Goal: Communication & Community: Participate in discussion

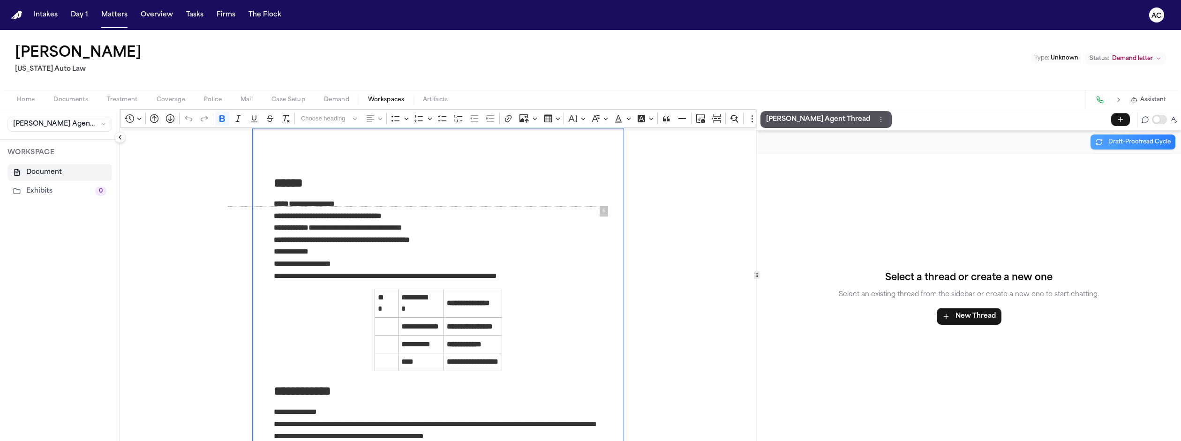
scroll to position [2060, 0]
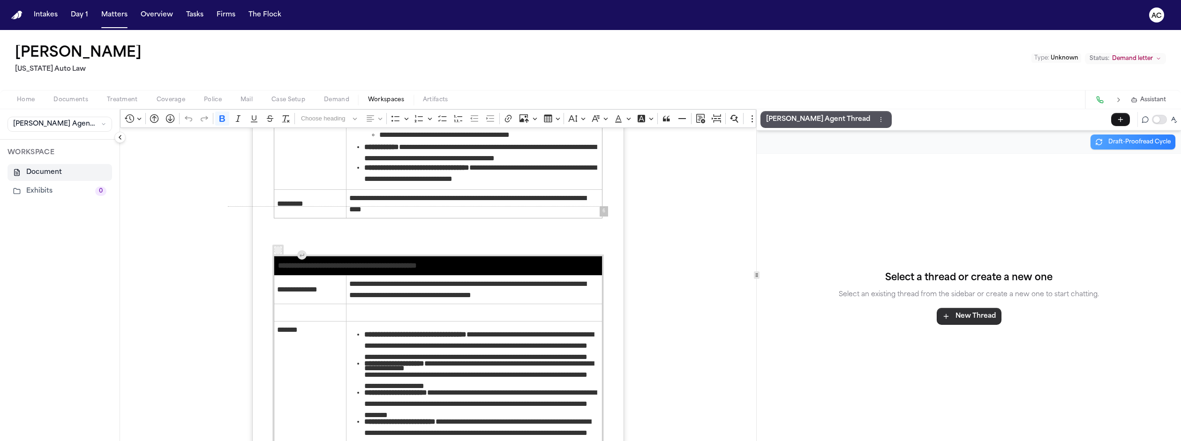
click at [961, 308] on button "New Thread" at bounding box center [969, 316] width 65 height 17
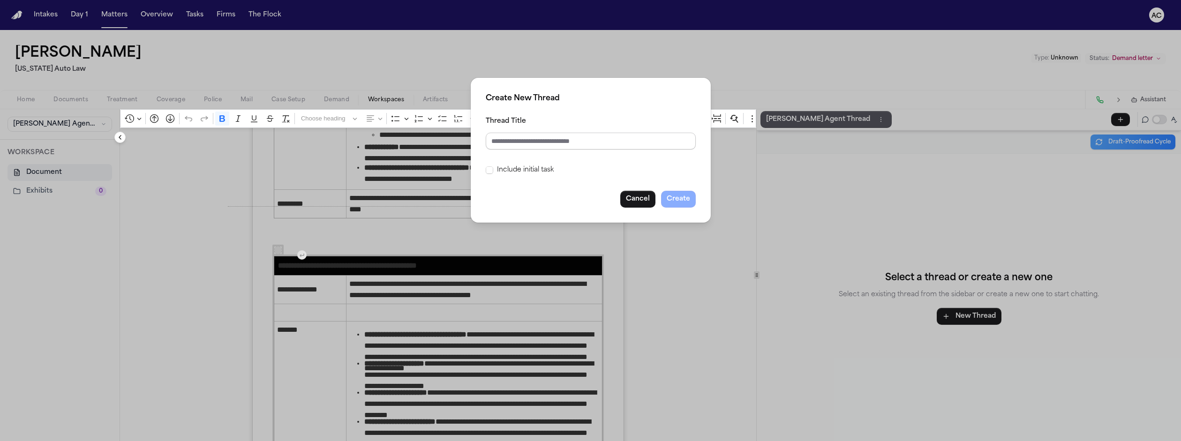
click at [600, 134] on input "Thread Title" at bounding box center [591, 141] width 210 height 17
click at [620, 191] on button "Cancel" at bounding box center [637, 199] width 35 height 17
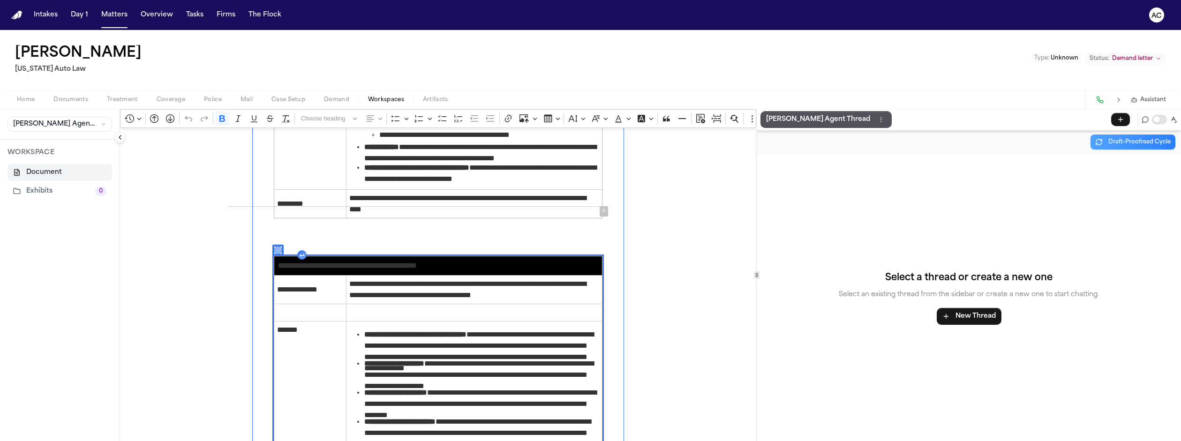
click at [272, 245] on div "Rich Text Editor. Editing area: main. Press Alt+0 for help." at bounding box center [277, 250] width 11 height 11
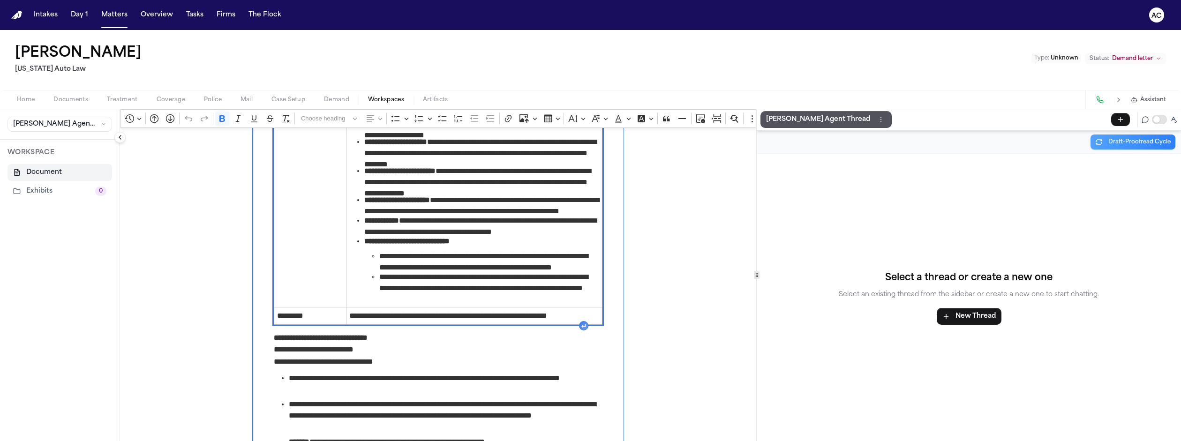
scroll to position [2295, 0]
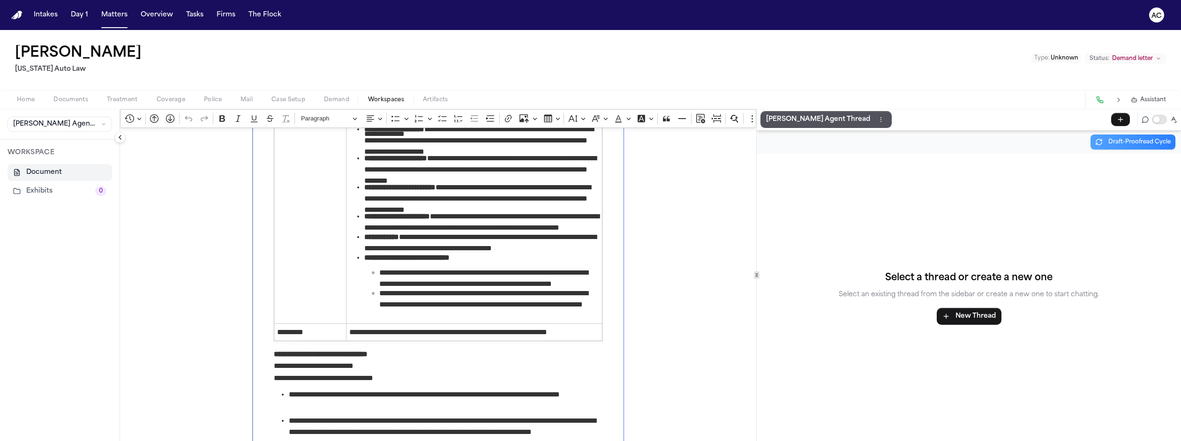
click at [311, 372] on p "**********" at bounding box center [438, 378] width 329 height 12
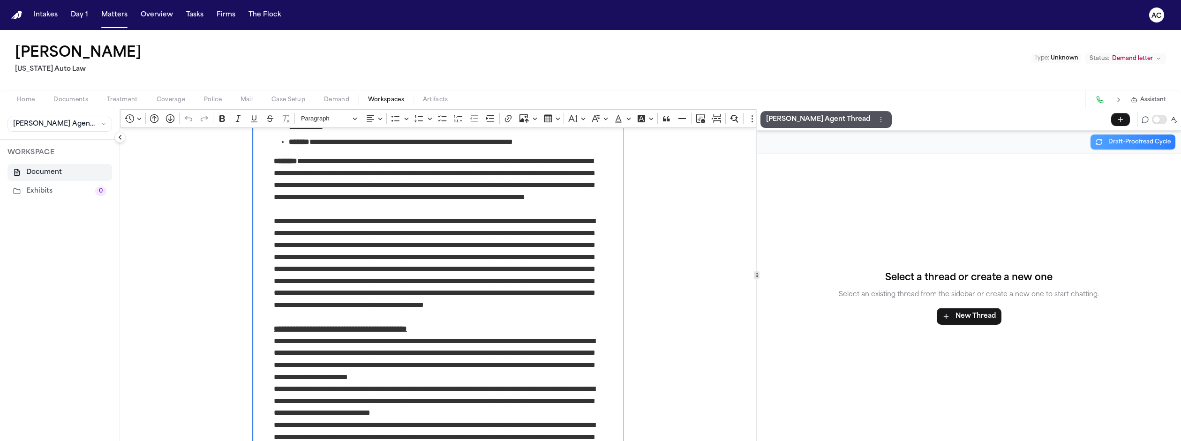
scroll to position [2857, 0]
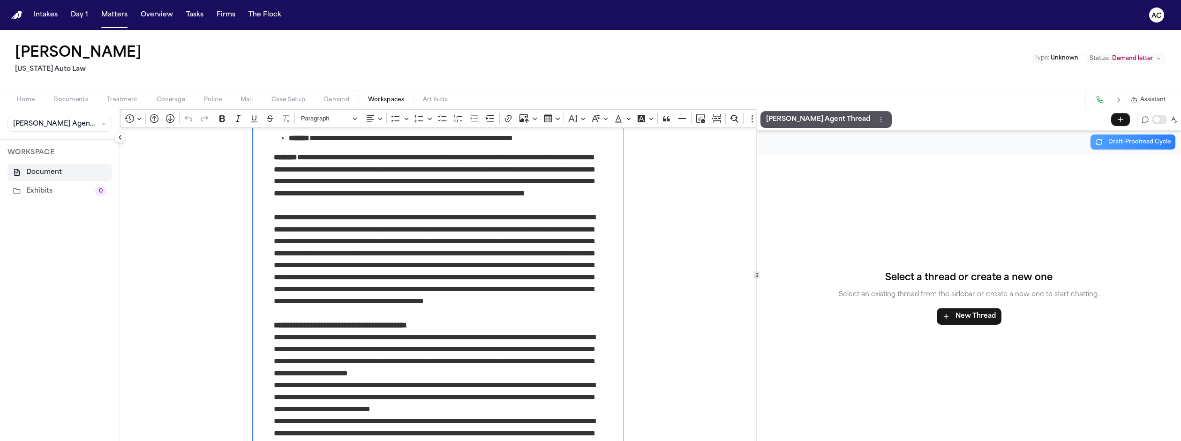
click at [917, 183] on div "Select a thread or create a new one Select an existing thread from the sidebar …" at bounding box center [969, 297] width 424 height 287
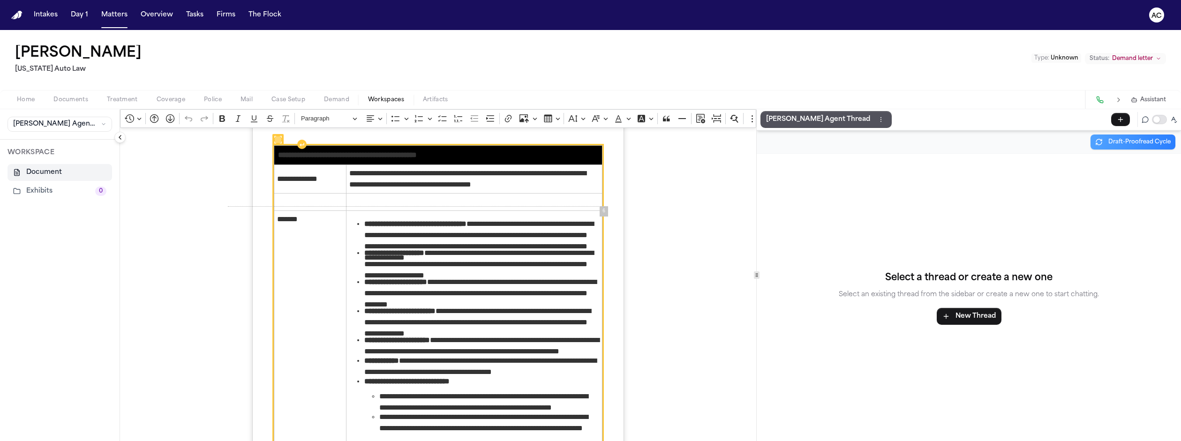
scroll to position [2060, 0]
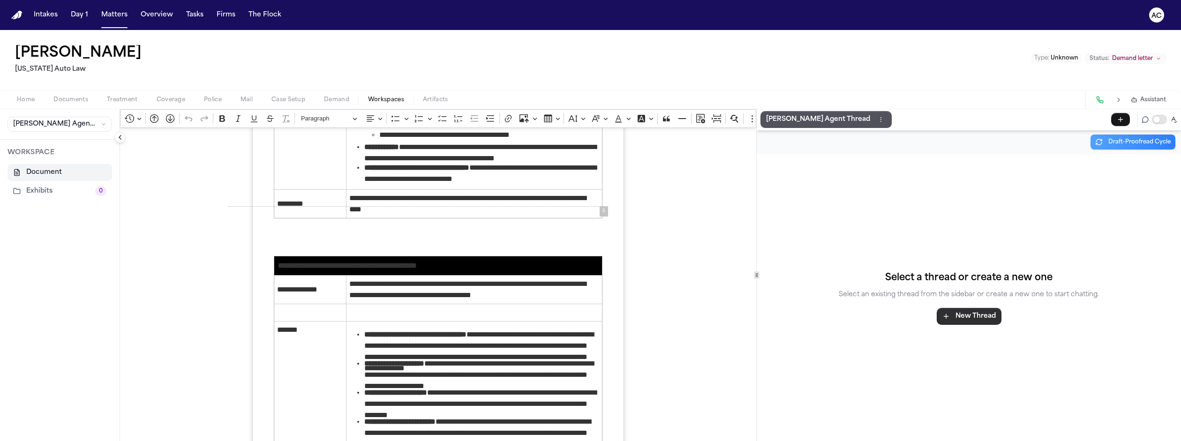
click at [963, 308] on button "New Thread" at bounding box center [969, 316] width 65 height 17
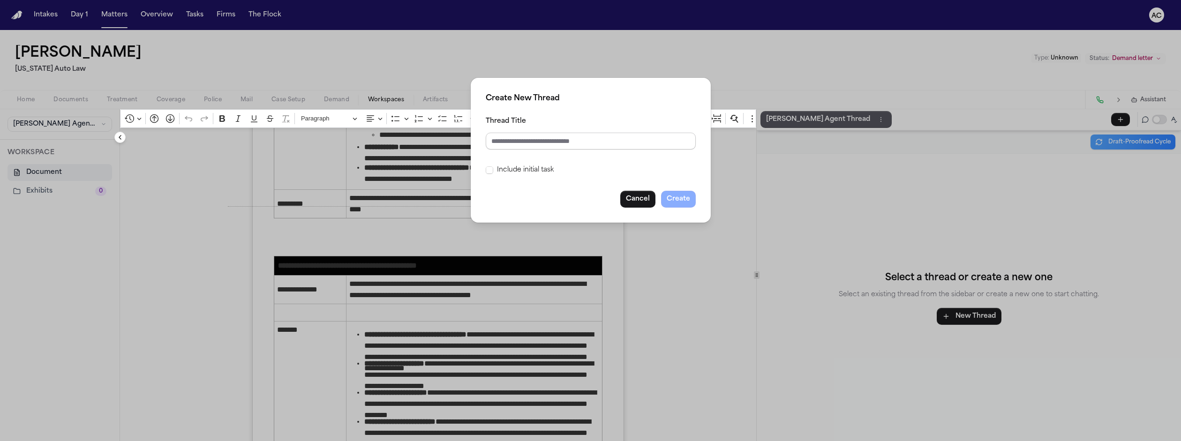
click at [619, 135] on input "Thread Title" at bounding box center [591, 141] width 210 height 17
click at [572, 133] on input "Thread Title" at bounding box center [591, 141] width 210 height 17
click at [527, 165] on label "Include initial task" at bounding box center [525, 170] width 57 height 11
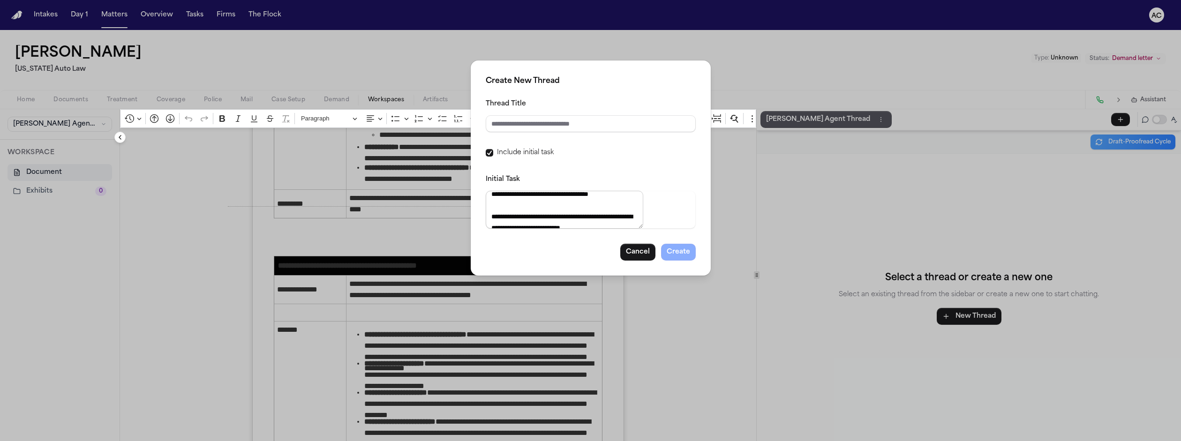
scroll to position [0, 0]
click at [530, 147] on label "Include initial task" at bounding box center [525, 152] width 57 height 11
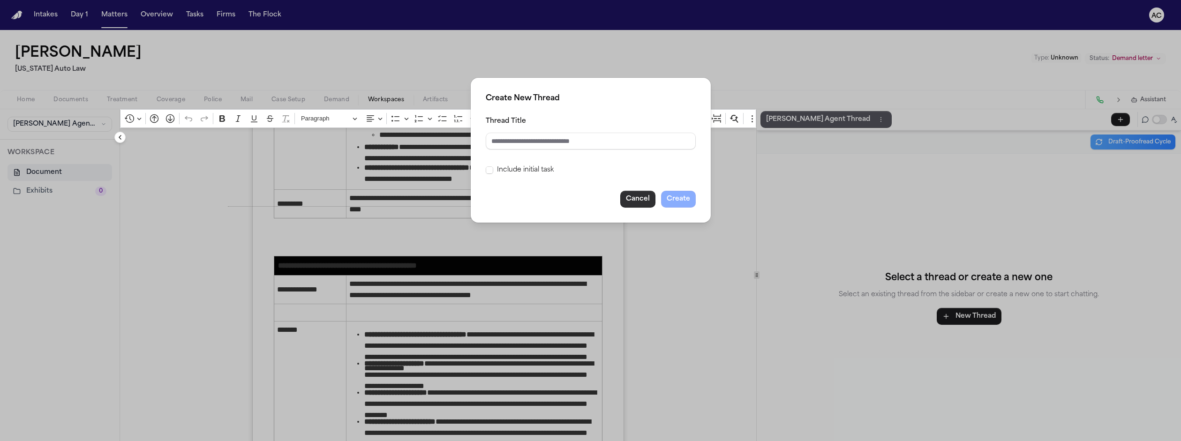
click at [623, 191] on button "Cancel" at bounding box center [637, 199] width 35 height 17
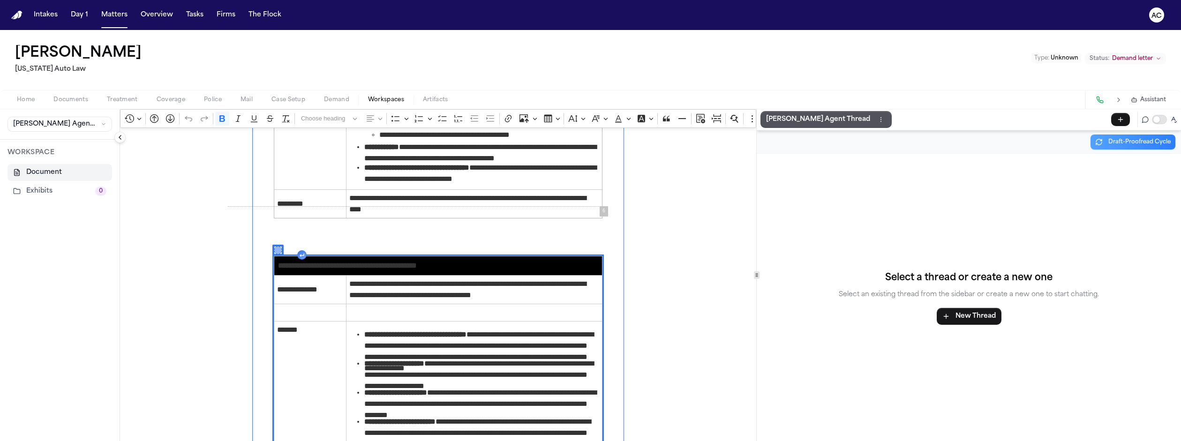
click at [275, 247] on icon "Rich Text Editor. Editing area: main. Press Alt+0 for help." at bounding box center [278, 250] width 7 height 7
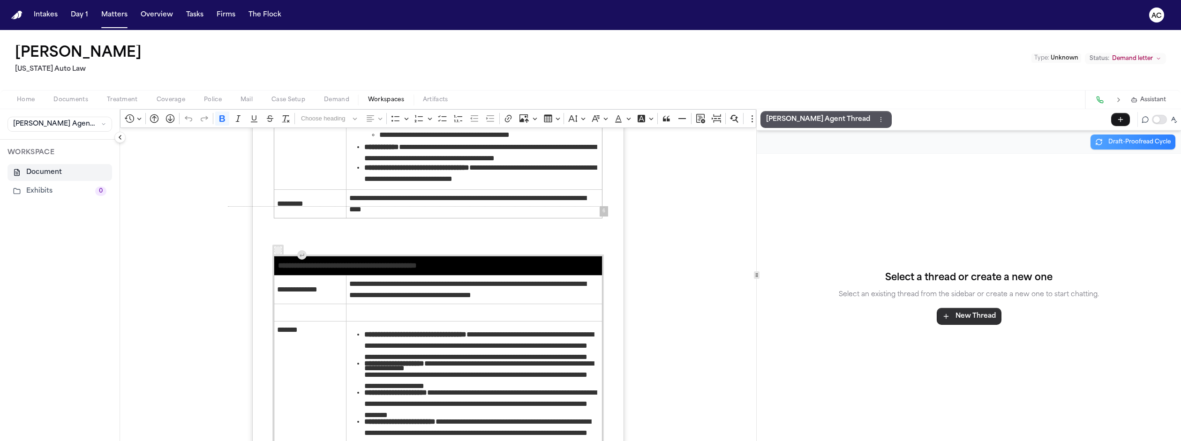
click at [980, 308] on button "New Thread" at bounding box center [969, 316] width 65 height 17
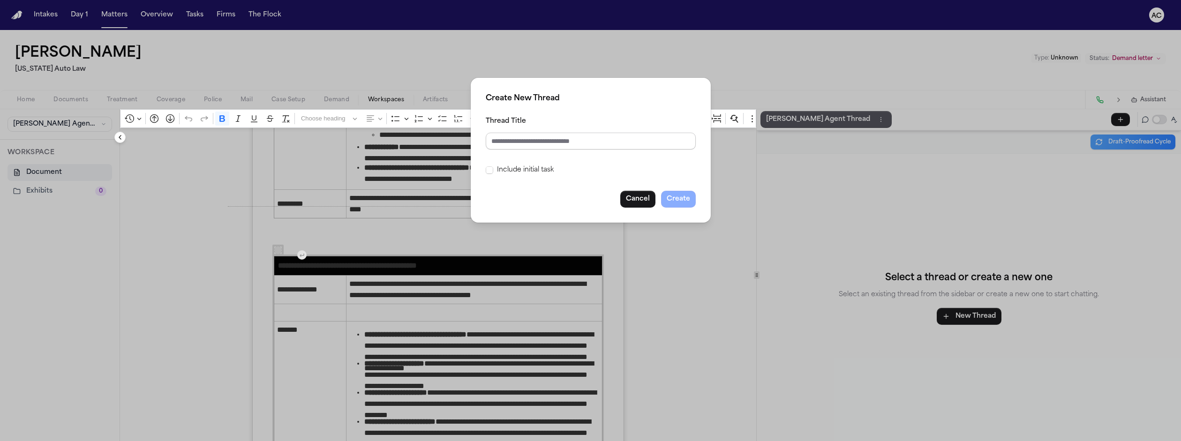
click at [582, 135] on input "Thread Title" at bounding box center [591, 141] width 210 height 17
type input "**********"
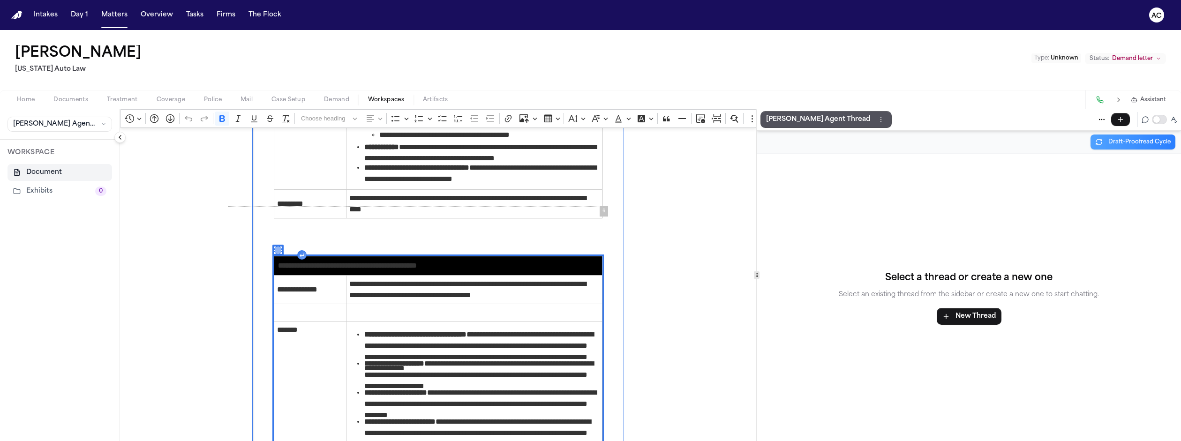
click at [272, 245] on div "Rich Text Editor. Editing area: main. Press Alt+0 for help." at bounding box center [277, 250] width 11 height 11
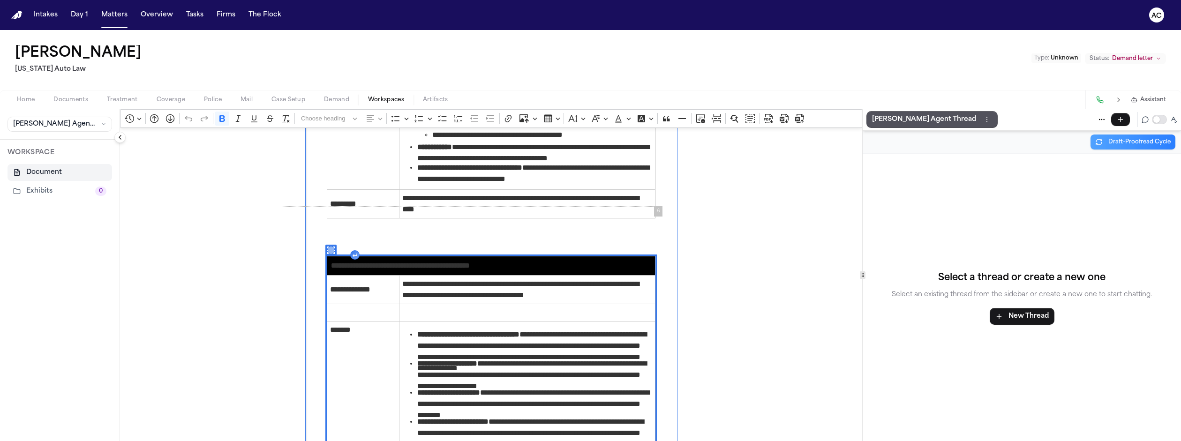
click at [896, 260] on div "**********" at bounding box center [650, 275] width 1061 height 332
click at [998, 286] on div "**********" at bounding box center [650, 275] width 1061 height 332
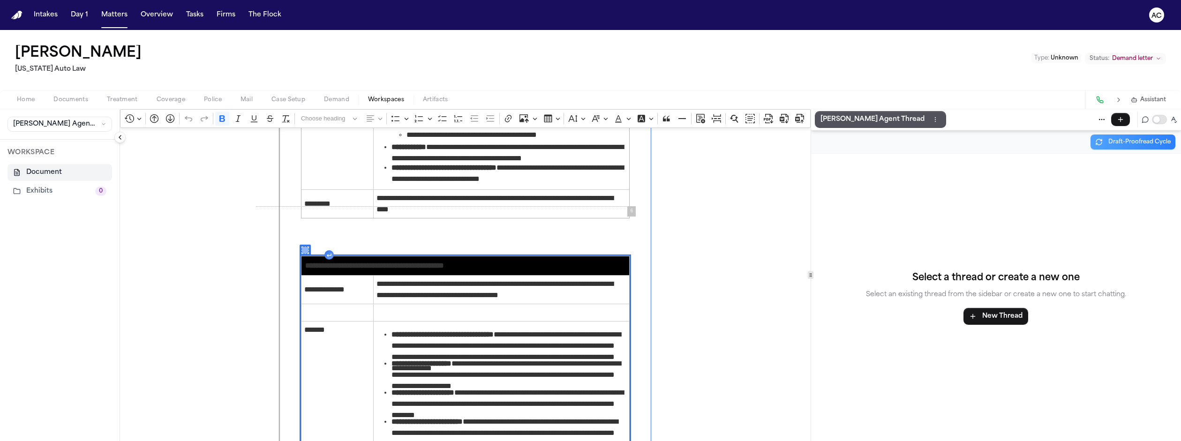
click at [801, 261] on div "**********" at bounding box center [650, 275] width 1061 height 332
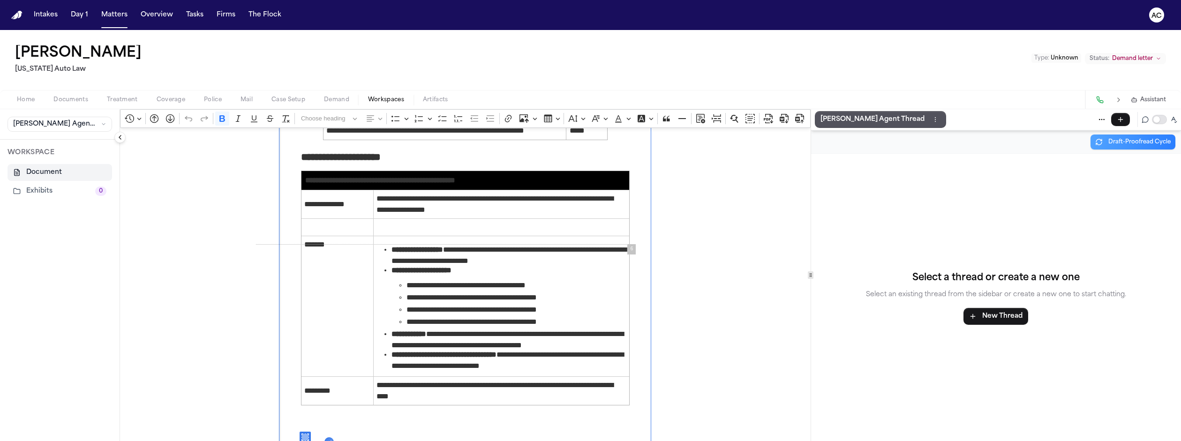
scroll to position [1873, 0]
click at [835, 114] on p "[PERSON_NAME] Agent Thread" at bounding box center [872, 119] width 104 height 11
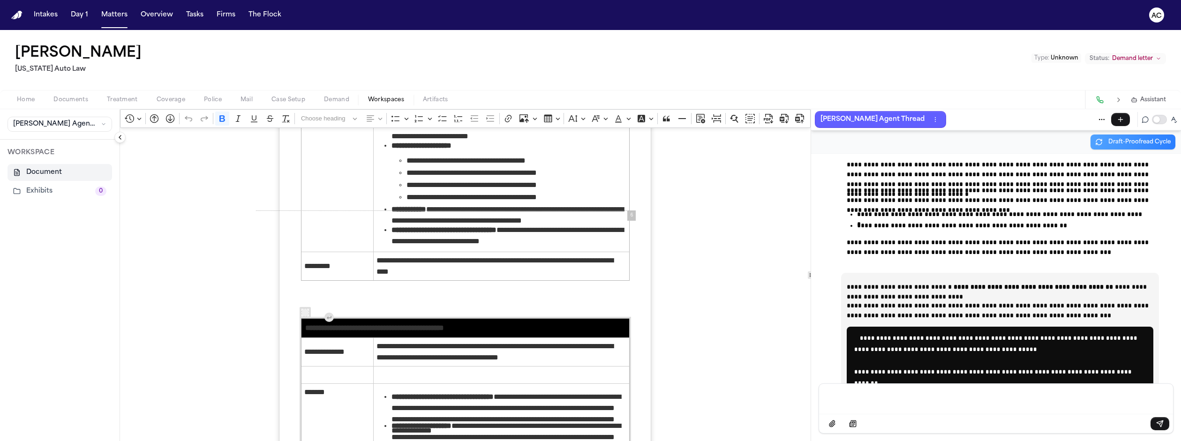
scroll to position [1966, 0]
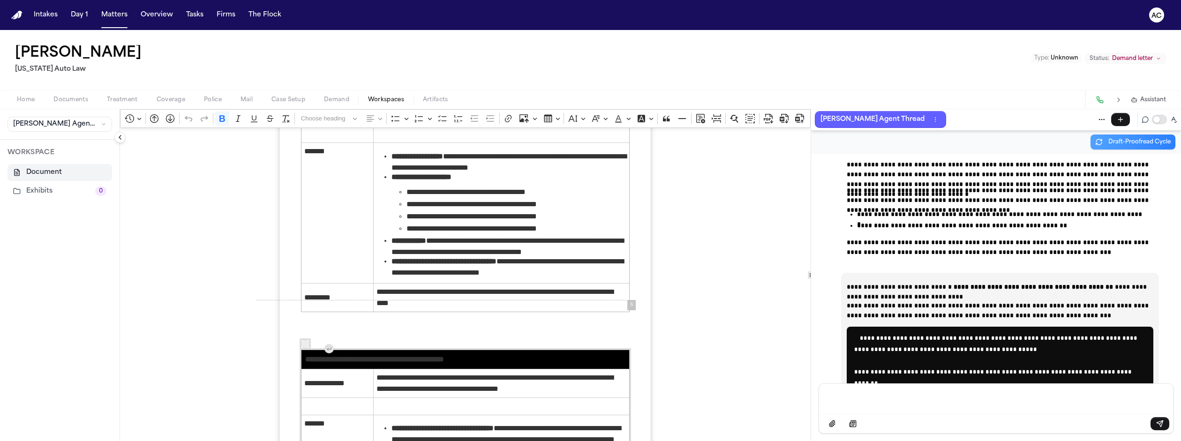
click at [302, 341] on icon "Rich Text Editor. Editing area: main. Press Alt+0 for help." at bounding box center [305, 344] width 7 height 7
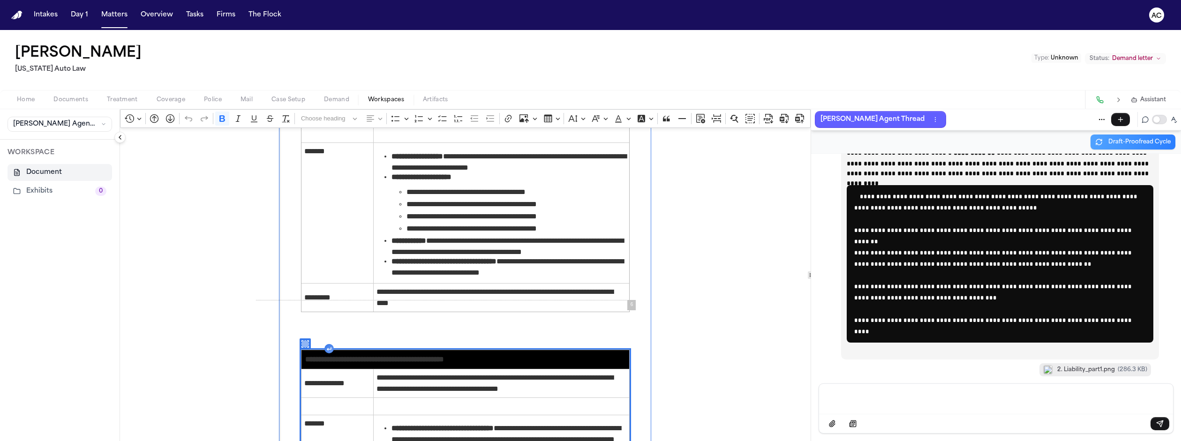
scroll to position [10758, 0]
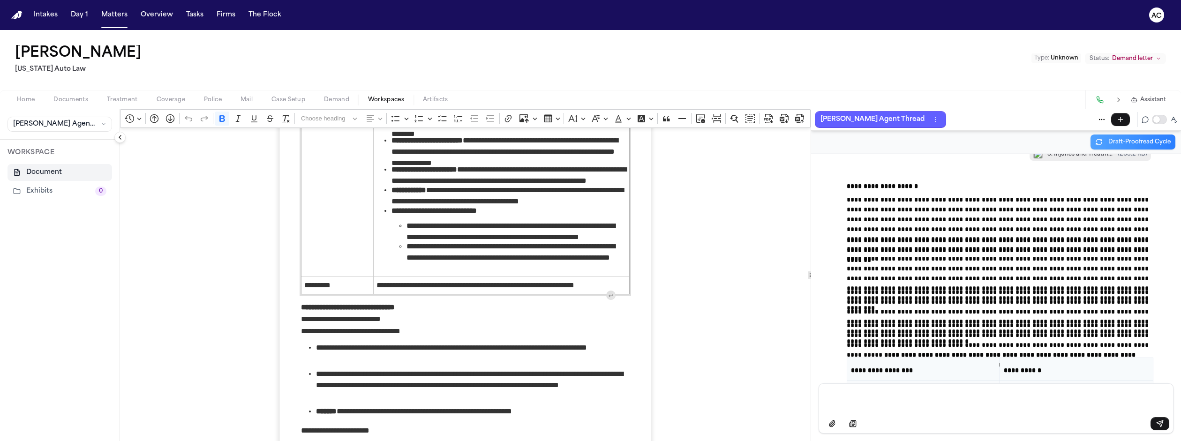
scroll to position [2013, 0]
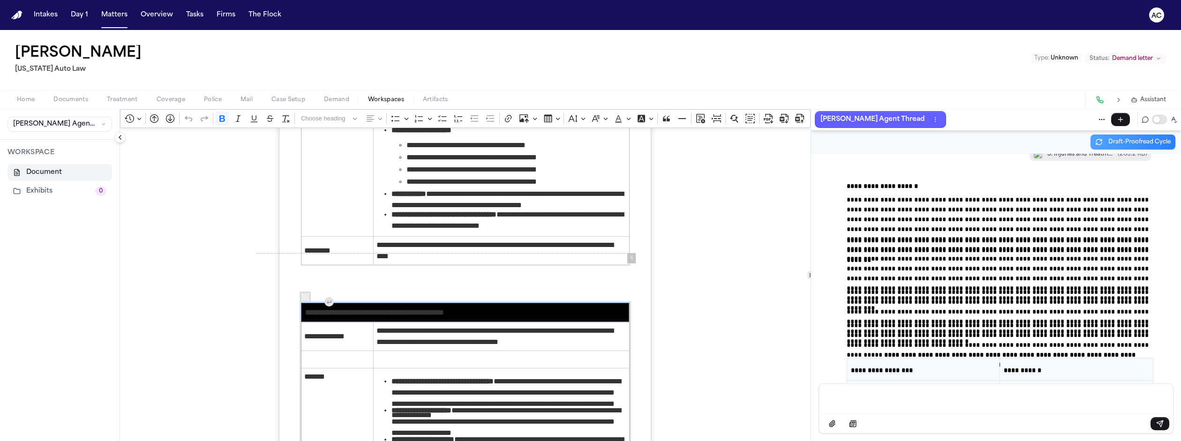
click at [312, 309] on strong "**********" at bounding box center [374, 312] width 139 height 7
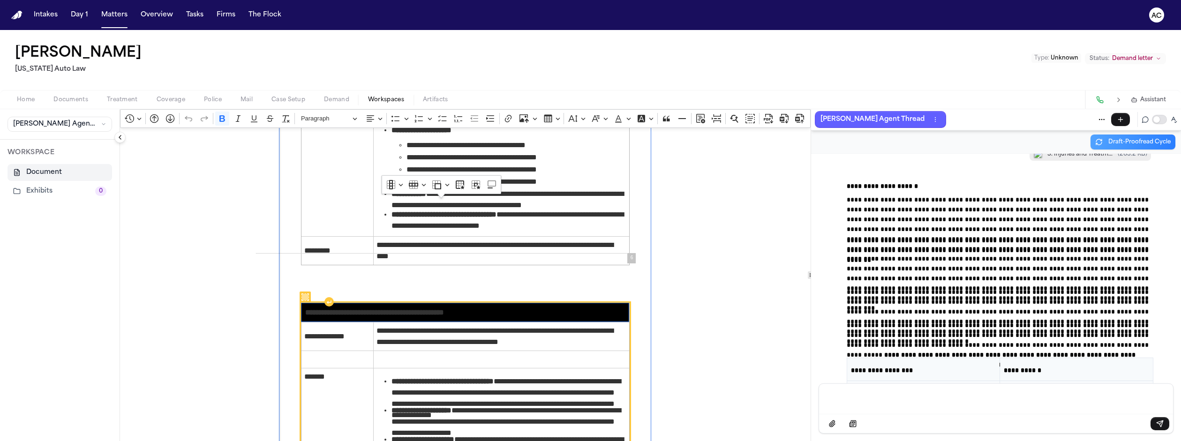
click at [302, 294] on icon "Rich Text Editor. Editing area: main. Press Alt+0 for help." at bounding box center [305, 297] width 7 height 7
click at [301, 303] on td "**********" at bounding box center [465, 312] width 328 height 19
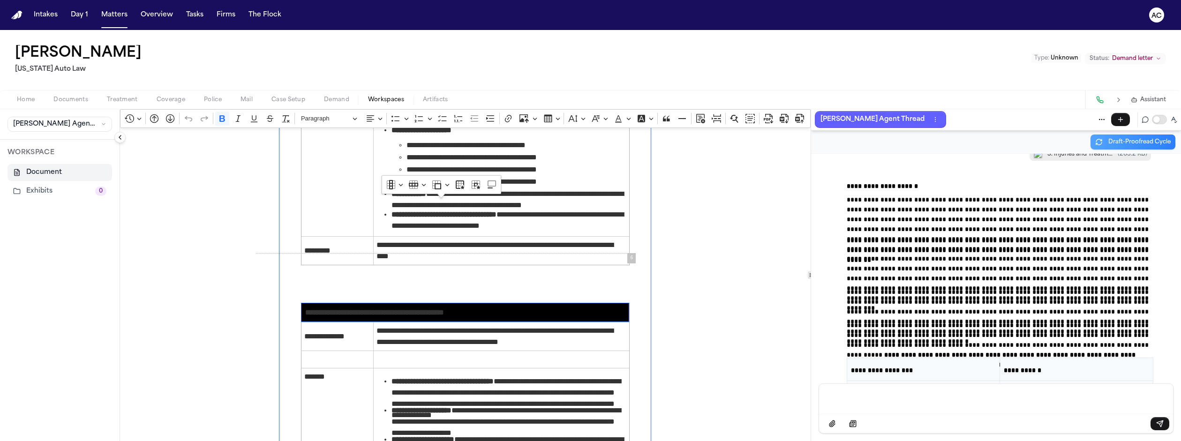
click at [313, 272] on p "Rich Text Editor. Editing area: main. Press Alt+0 for help." at bounding box center [465, 284] width 329 height 24
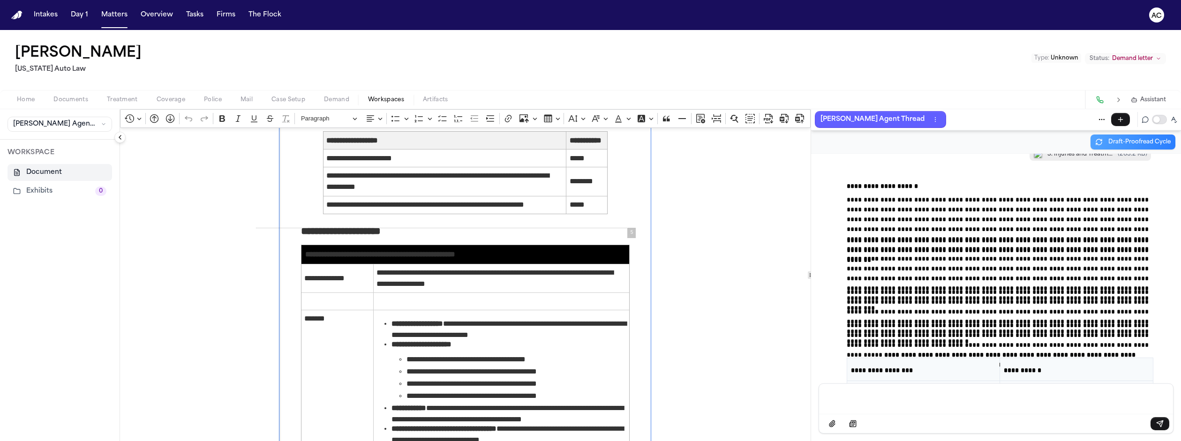
scroll to position [1732, 0]
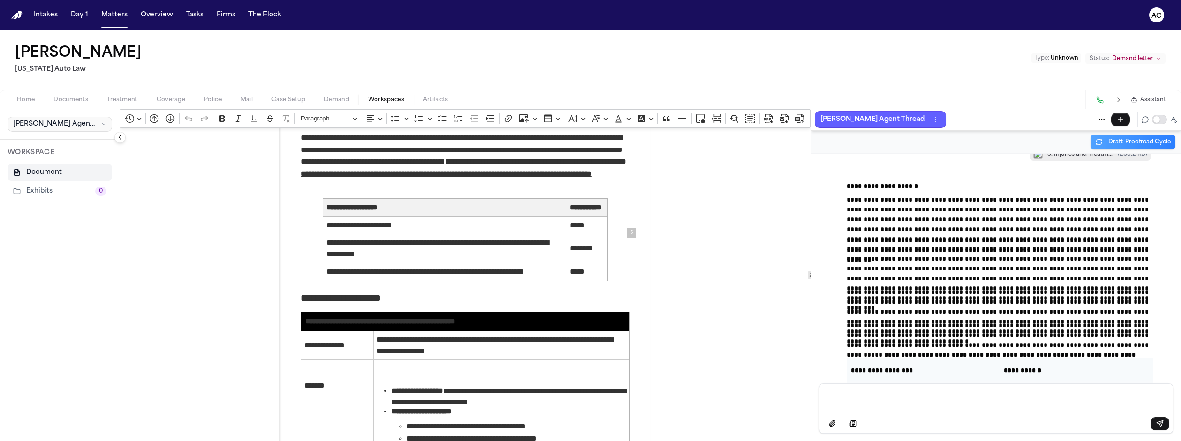
click at [55, 120] on span "[PERSON_NAME] Agent Demand" at bounding box center [55, 124] width 84 height 9
click at [47, 106] on span "[PERSON_NAME] Agent Demand" at bounding box center [64, 110] width 109 height 9
click at [32, 164] on button "Document" at bounding box center [60, 172] width 105 height 17
click at [34, 183] on button "Exhibits 0" at bounding box center [60, 191] width 105 height 17
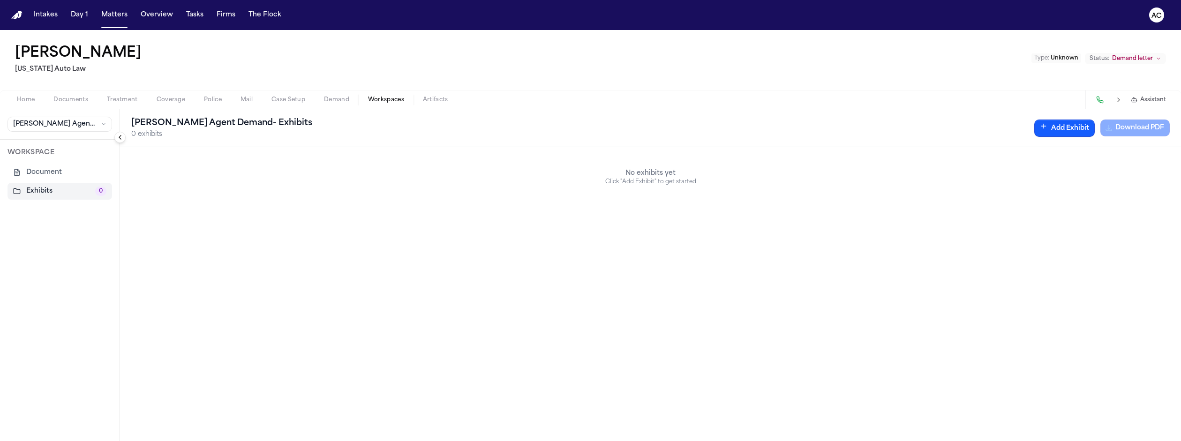
click at [40, 164] on button "Document" at bounding box center [60, 172] width 105 height 17
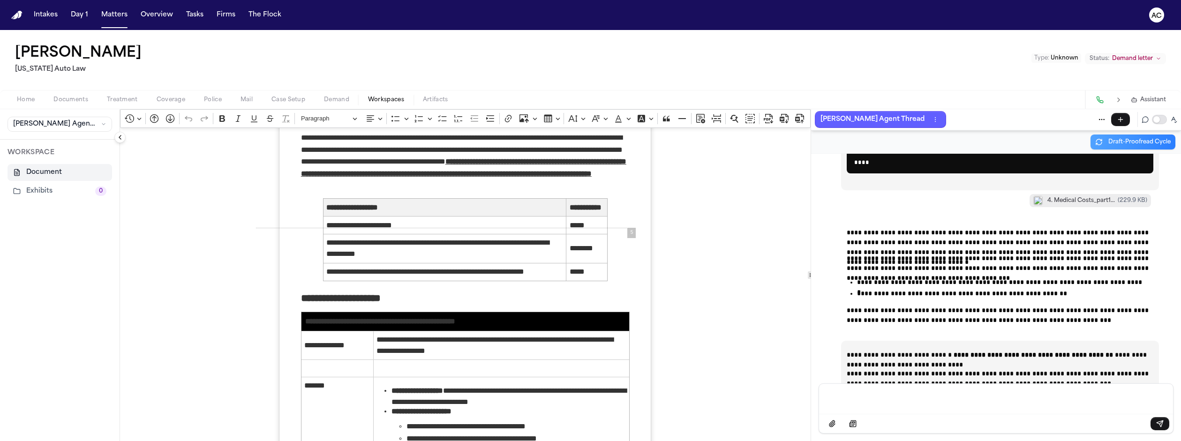
scroll to position [13430, 0]
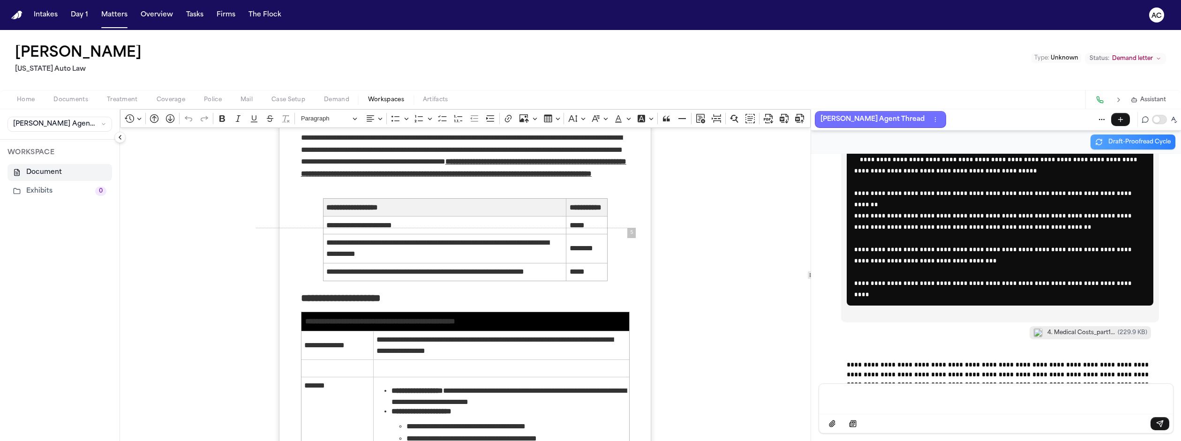
click at [930, 114] on button "Thread actions" at bounding box center [935, 119] width 10 height 10
click at [859, 133] on button "Close" at bounding box center [873, 141] width 70 height 17
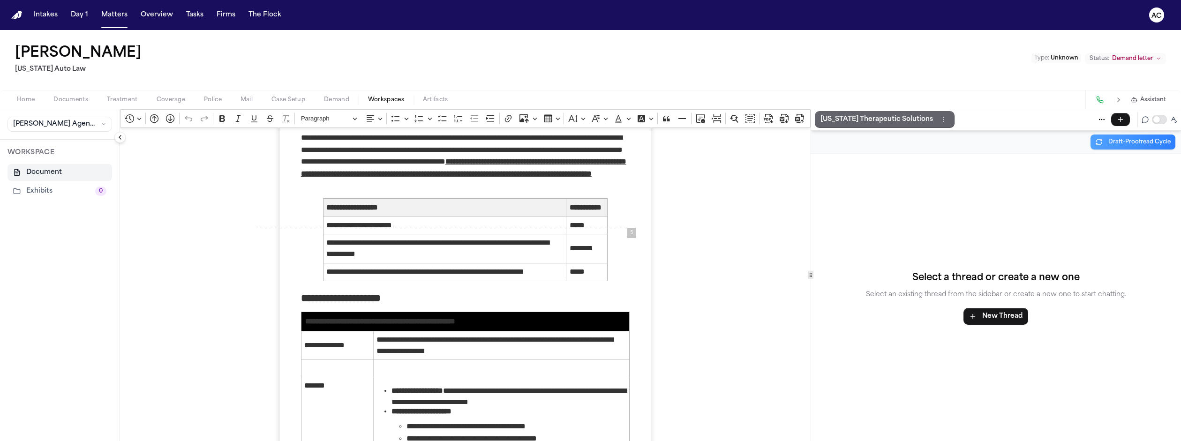
click at [943, 119] on circle "Thread actions" at bounding box center [943, 119] width 0 height 0
click at [894, 116] on button "Delete" at bounding box center [903, 124] width 70 height 17
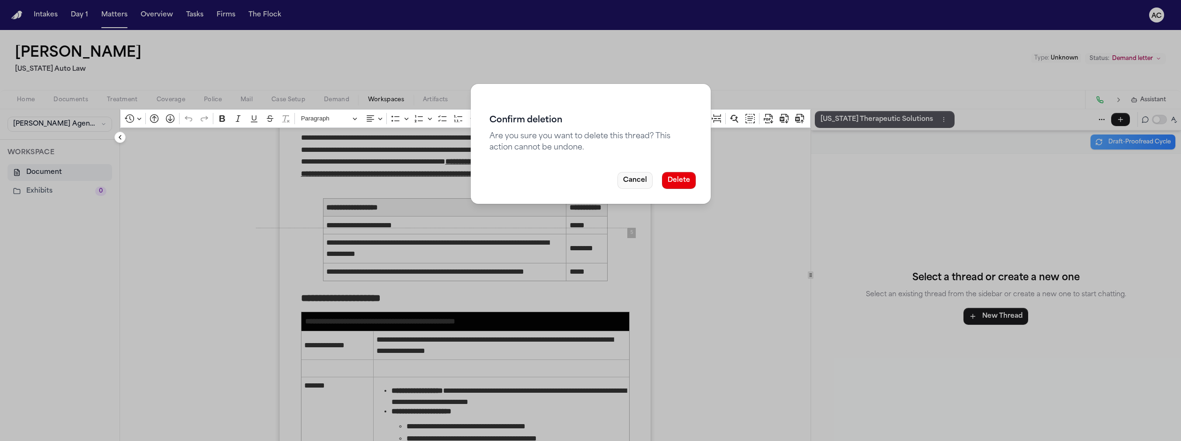
click at [623, 172] on button "Cancel" at bounding box center [634, 180] width 35 height 17
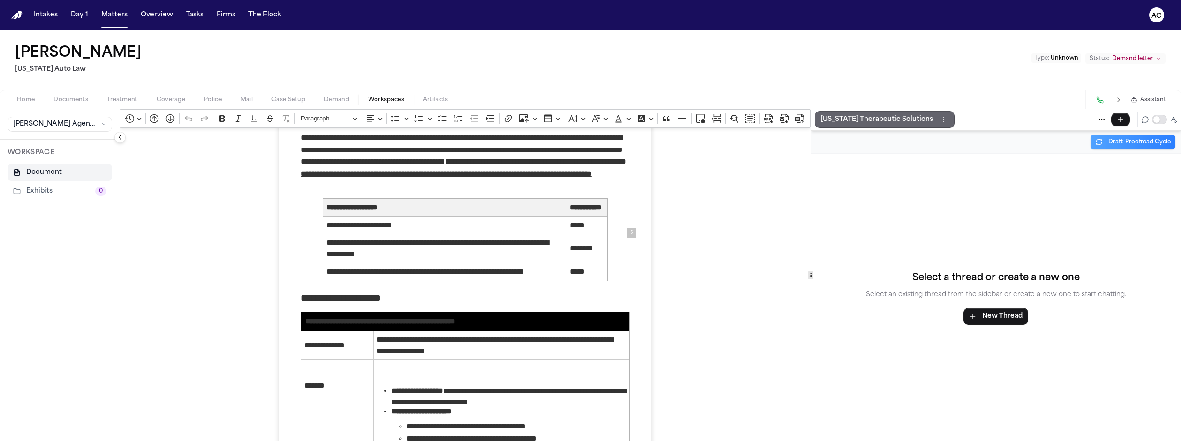
click at [831, 109] on div "[US_STATE] Therapeutic Solutions" at bounding box center [996, 119] width 370 height 21
click at [840, 114] on p "[US_STATE] Therapeutic Solutions" at bounding box center [876, 119] width 113 height 11
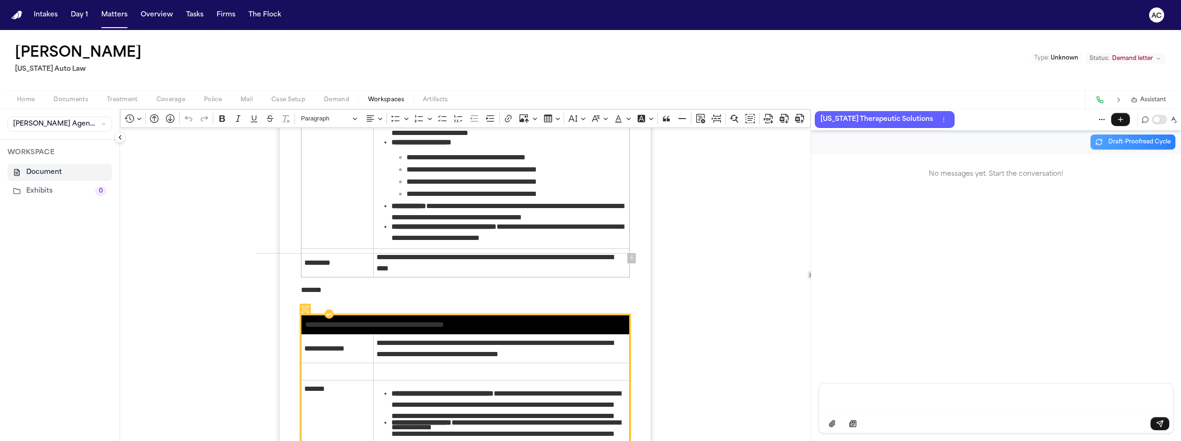
scroll to position [2013, 0]
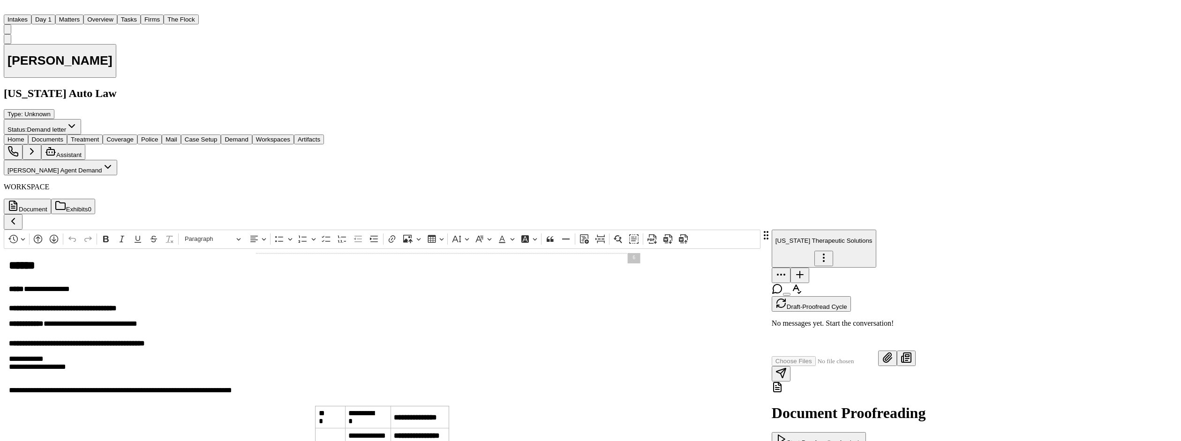
scroll to position [2013, 0]
